Goal: Information Seeking & Learning: Understand process/instructions

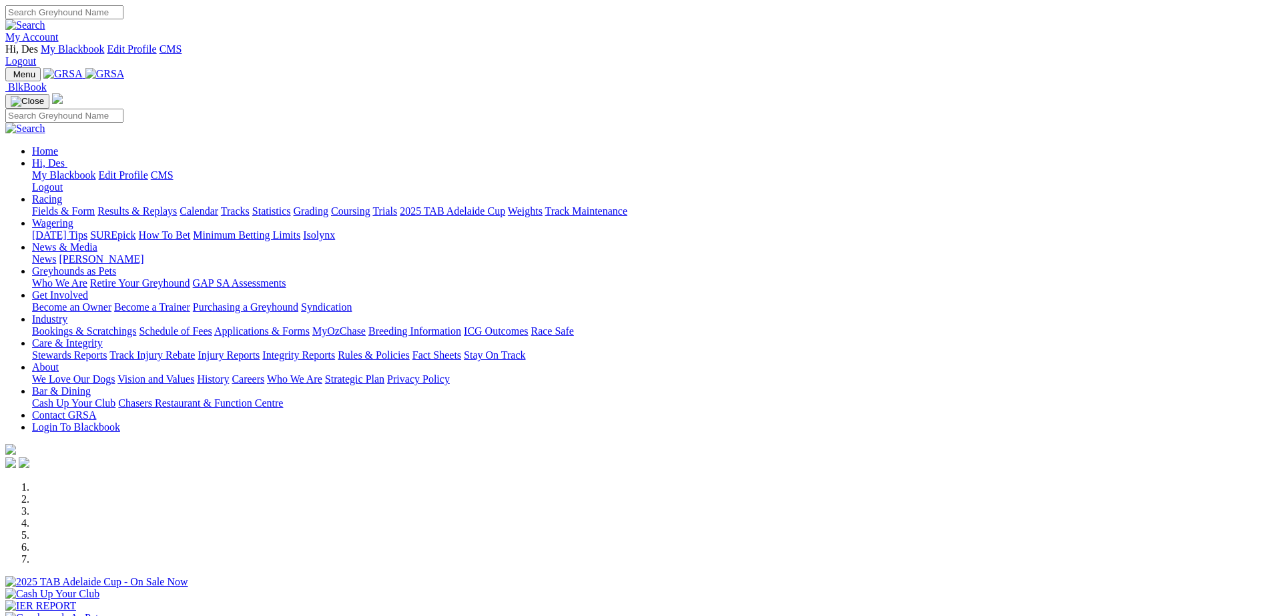
click at [103, 338] on link "Care & Integrity" at bounding box center [67, 343] width 71 height 11
click at [1174, 482] on div "Previous Next" at bounding box center [632, 578] width 1255 height 192
click at [410, 350] on link "Rules & Policies" at bounding box center [374, 355] width 72 height 11
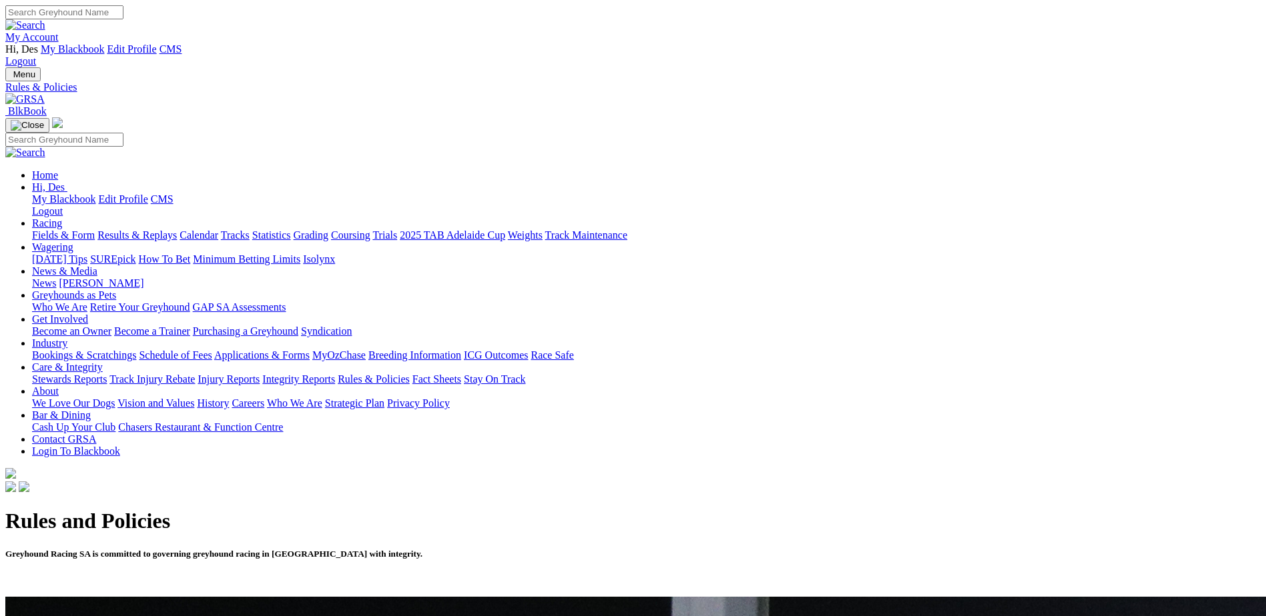
click at [461, 350] on link "Breeding Information" at bounding box center [414, 355] width 93 height 11
